Goal: Communication & Community: Answer question/provide support

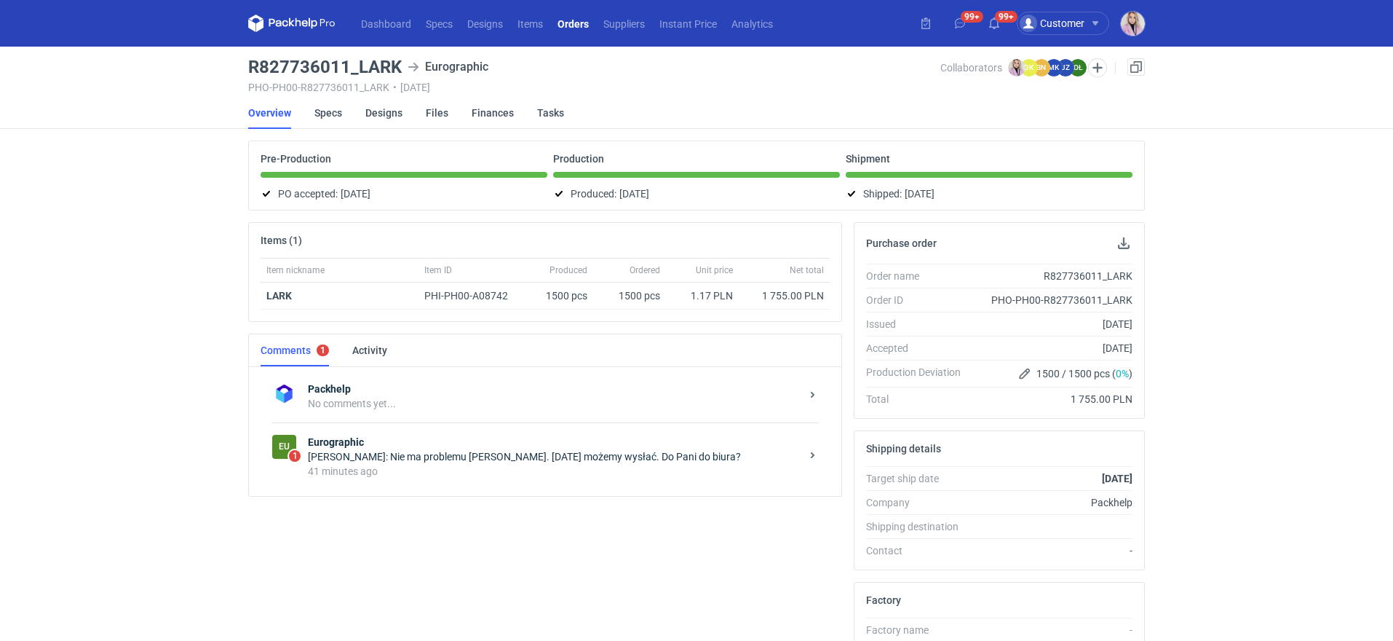
click at [435, 451] on div "[PERSON_NAME]: Nie ma problemu [PERSON_NAME]. [DATE] możemy wysłać. Do Pani do …" at bounding box center [554, 456] width 493 height 15
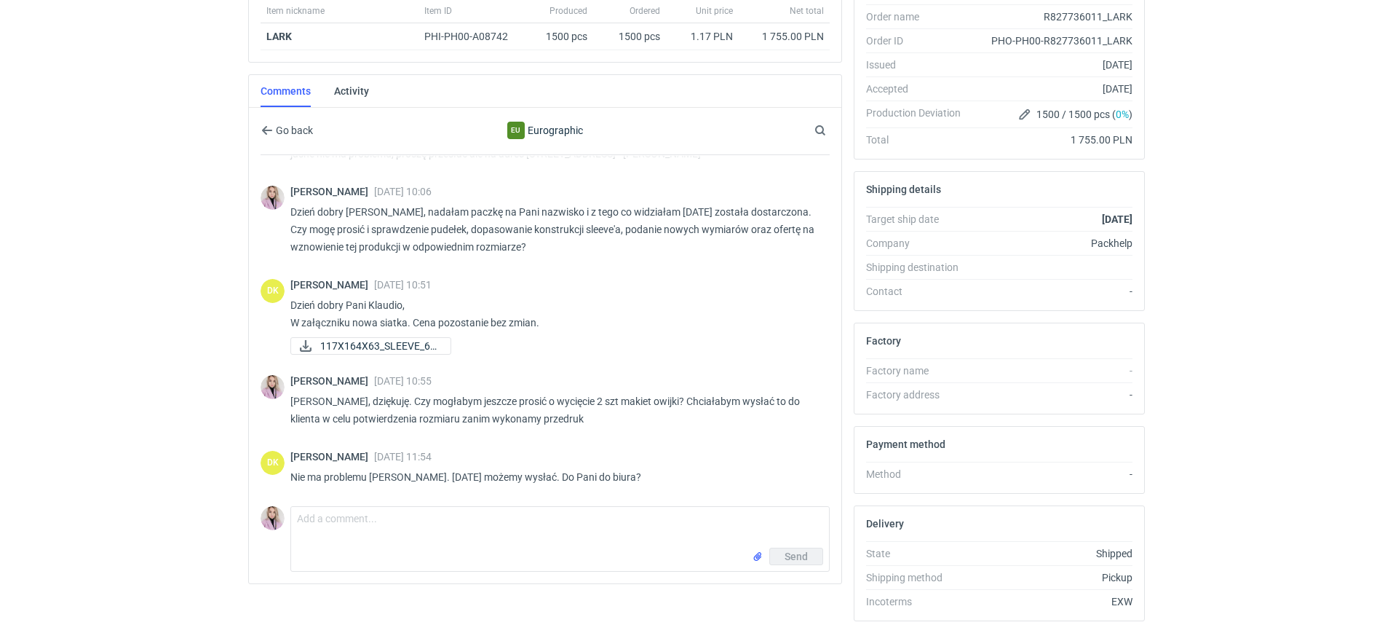
scroll to position [838, 0]
click at [390, 522] on textarea "Comment message" at bounding box center [560, 527] width 538 height 41
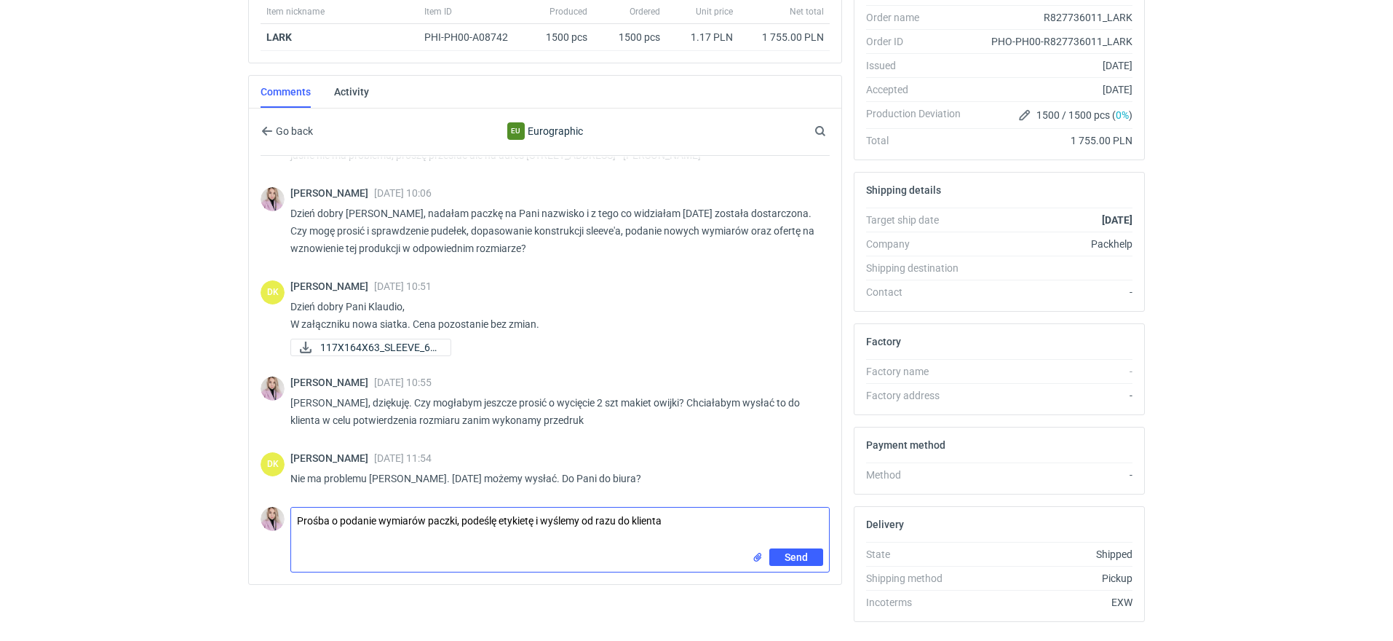
type textarea "Prośba o podanie wymiarów paczki, podeślę etykietę i wyślemy od razu do klienta"
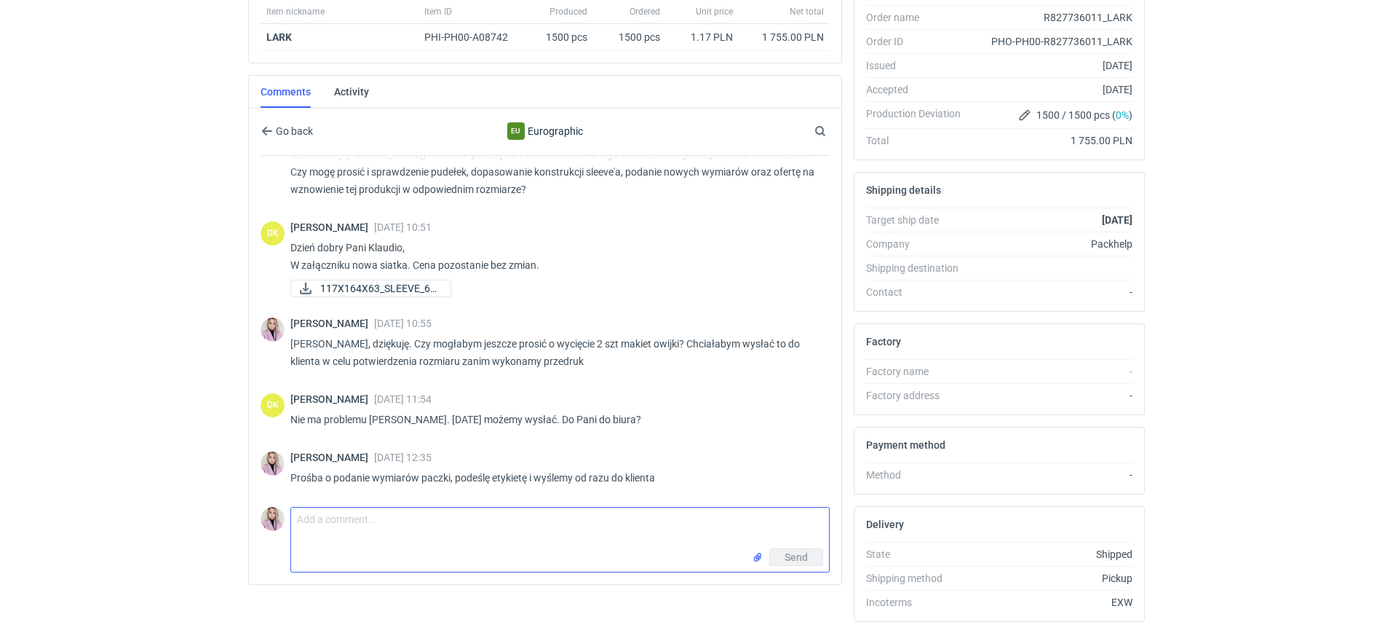
scroll to position [896, 0]
